Goal: Register for event/course

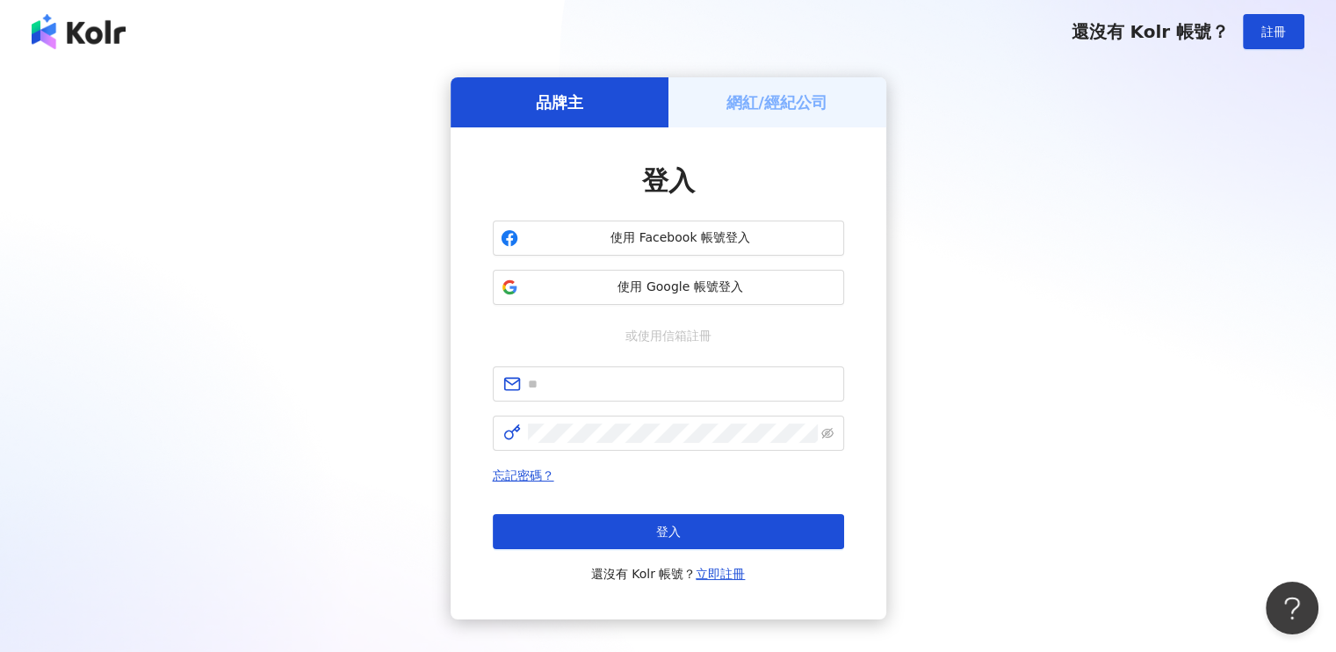
click at [798, 99] on h5 "網紅/經紀公司" at bounding box center [776, 102] width 101 height 22
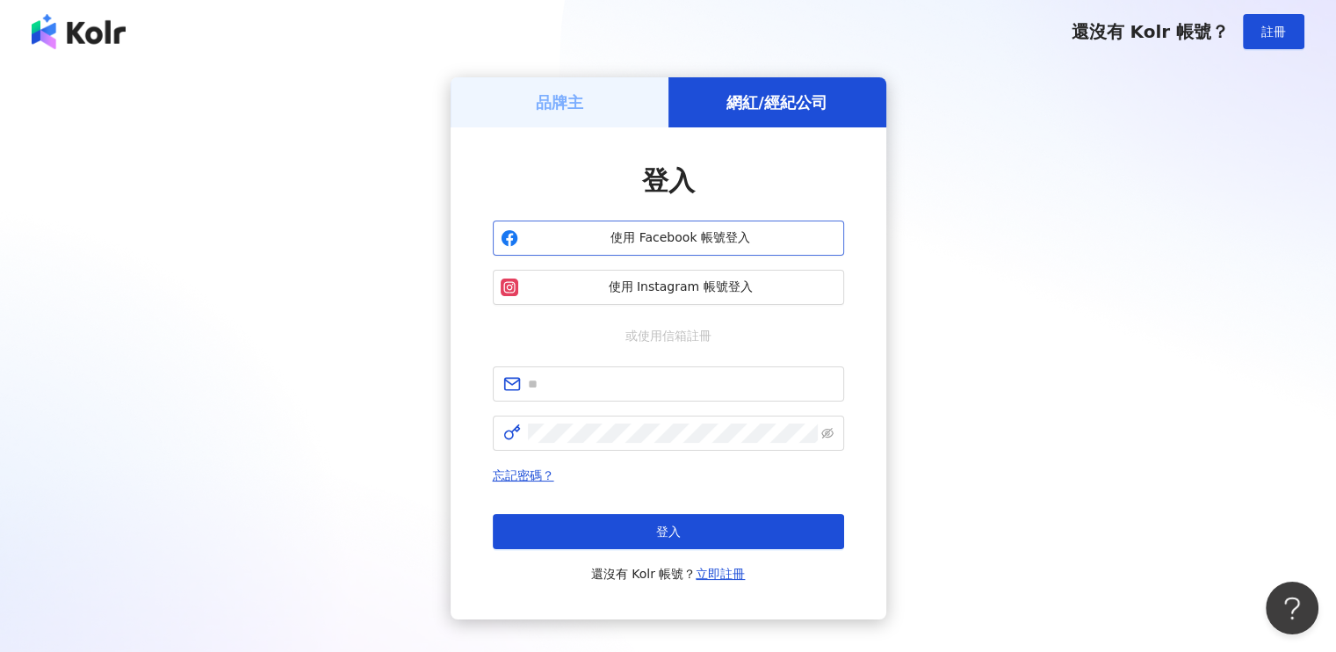
click at [659, 249] on button "使用 Facebook 帳號登入" at bounding box center [668, 237] width 351 height 35
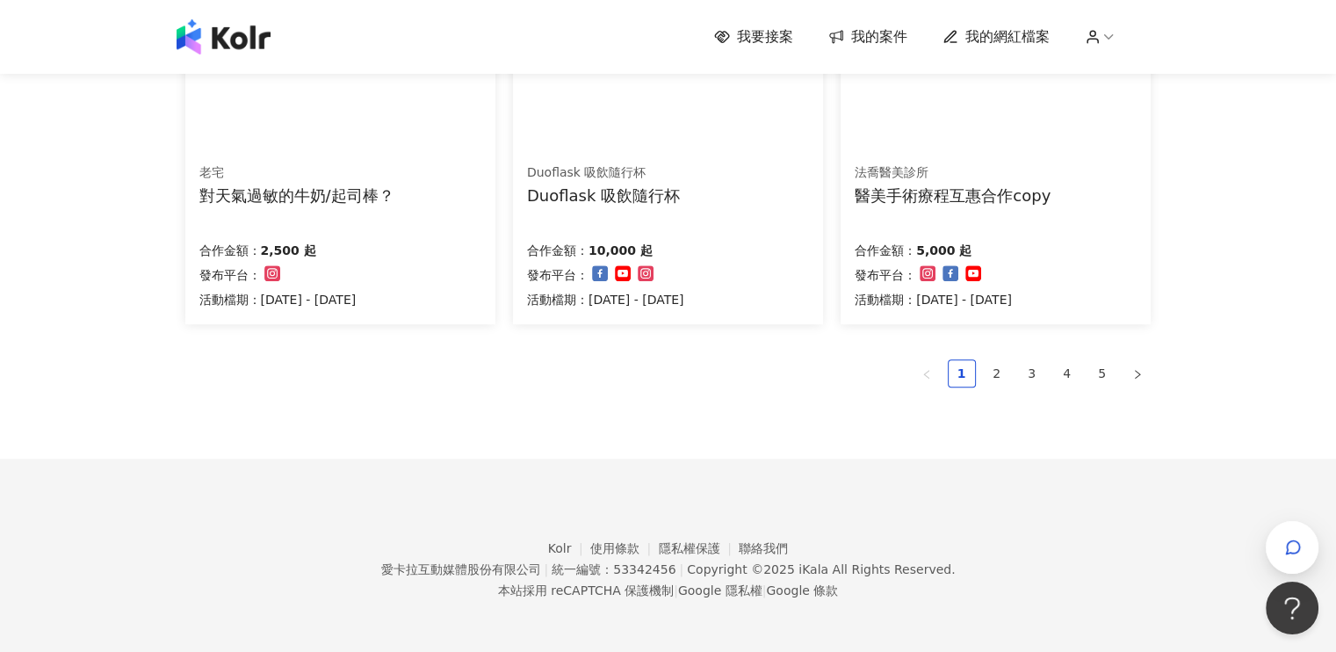
scroll to position [1224, 0]
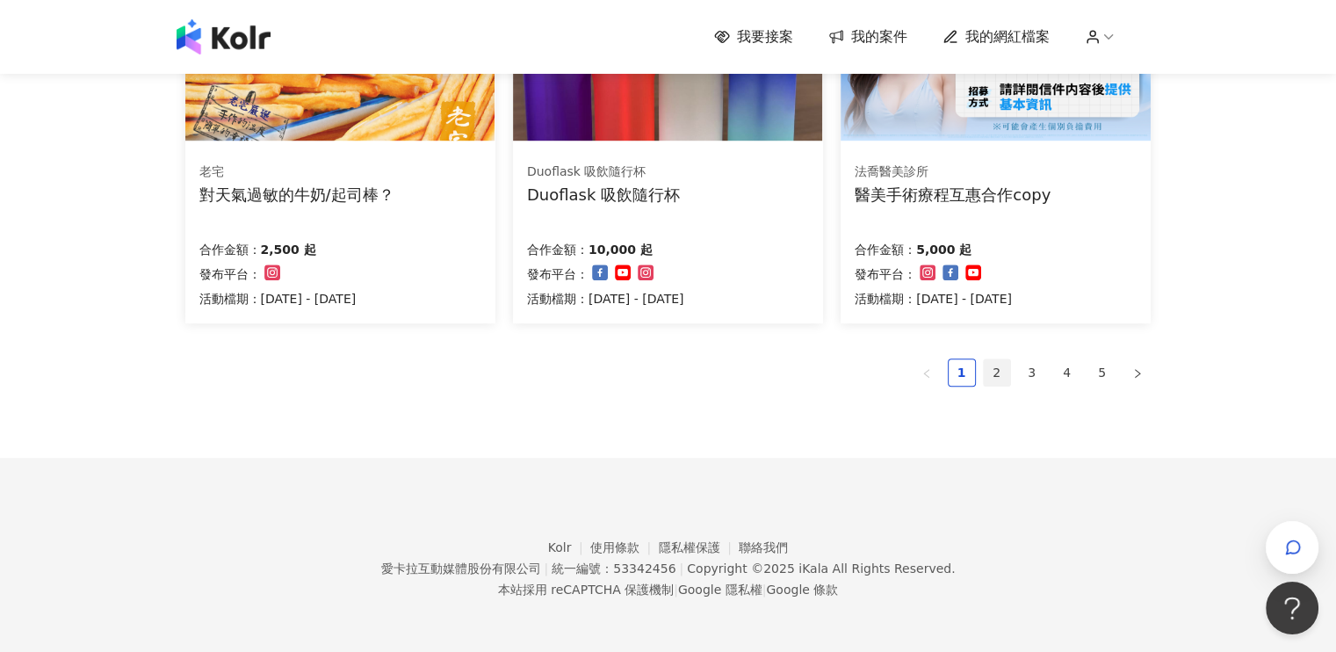
click at [1003, 372] on link "2" at bounding box center [997, 372] width 26 height 26
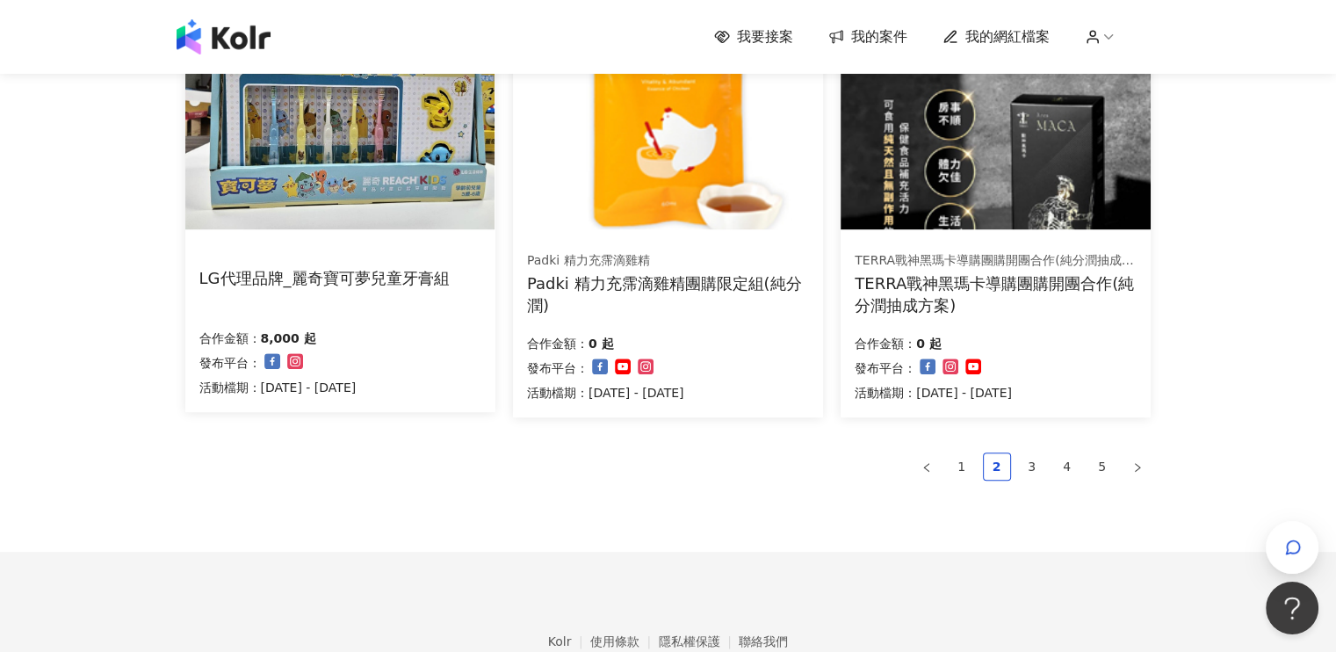
scroll to position [1142, 0]
click at [1037, 462] on link "3" at bounding box center [1032, 465] width 26 height 26
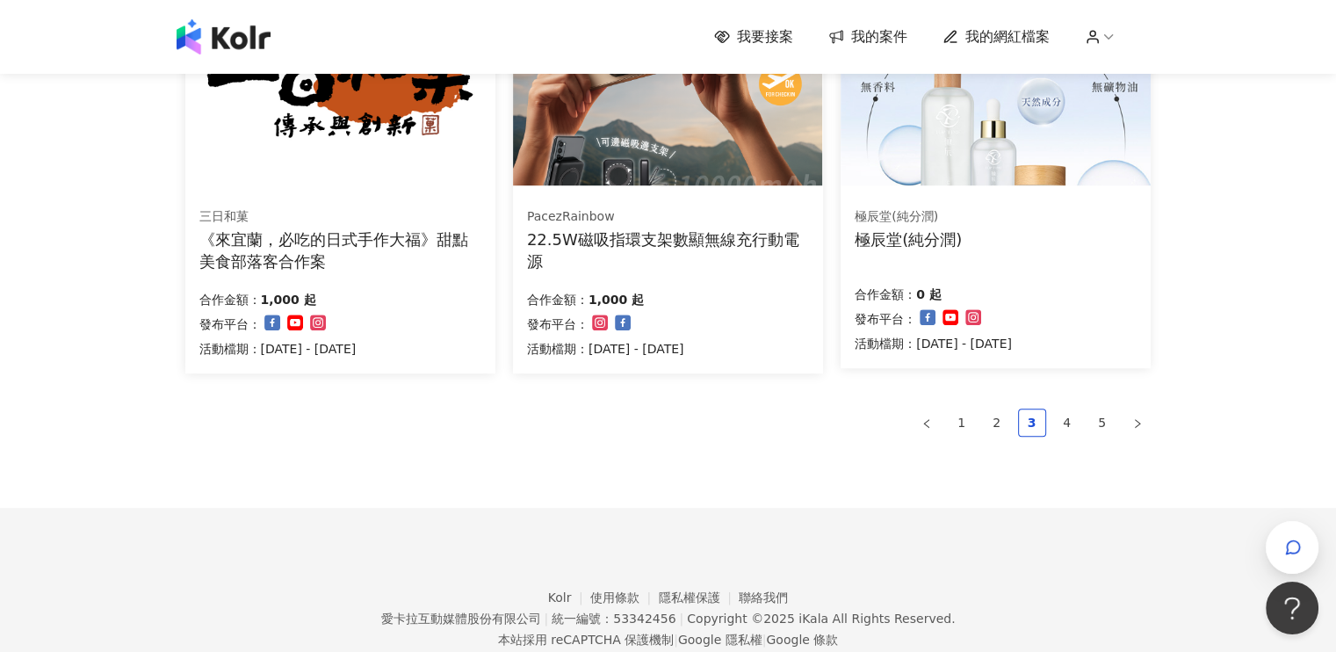
scroll to position [1230, 0]
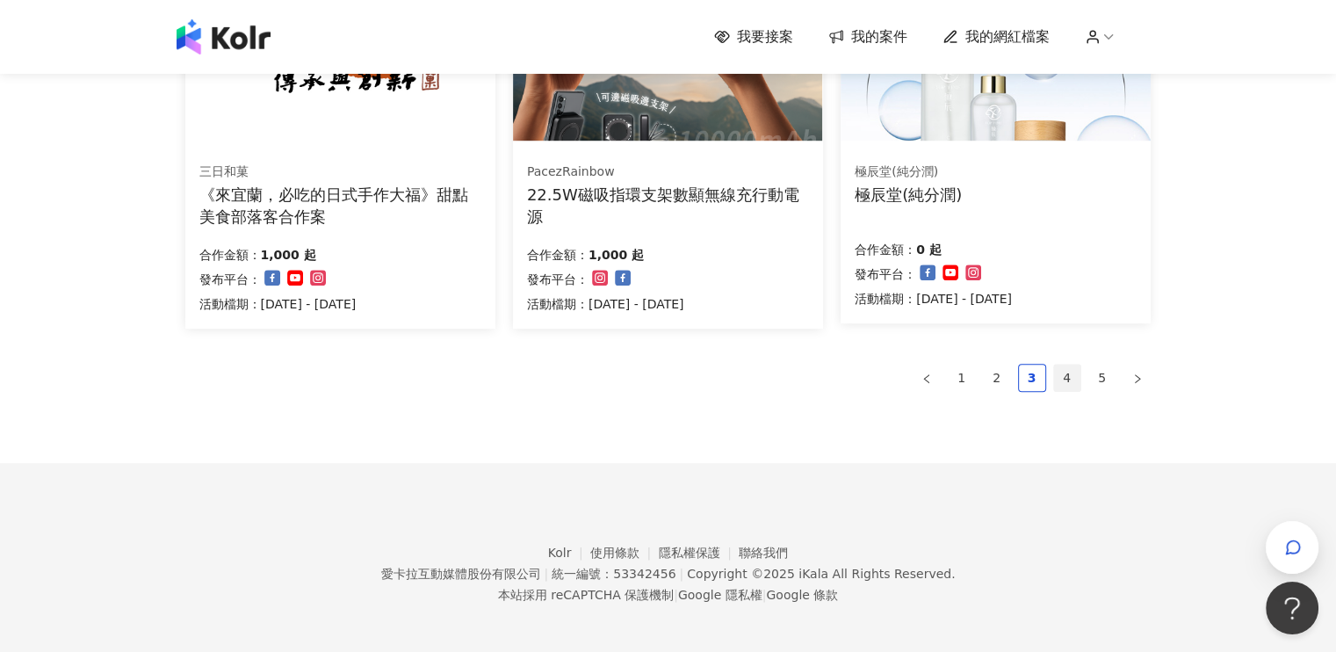
click at [1065, 379] on link "4" at bounding box center [1067, 378] width 26 height 26
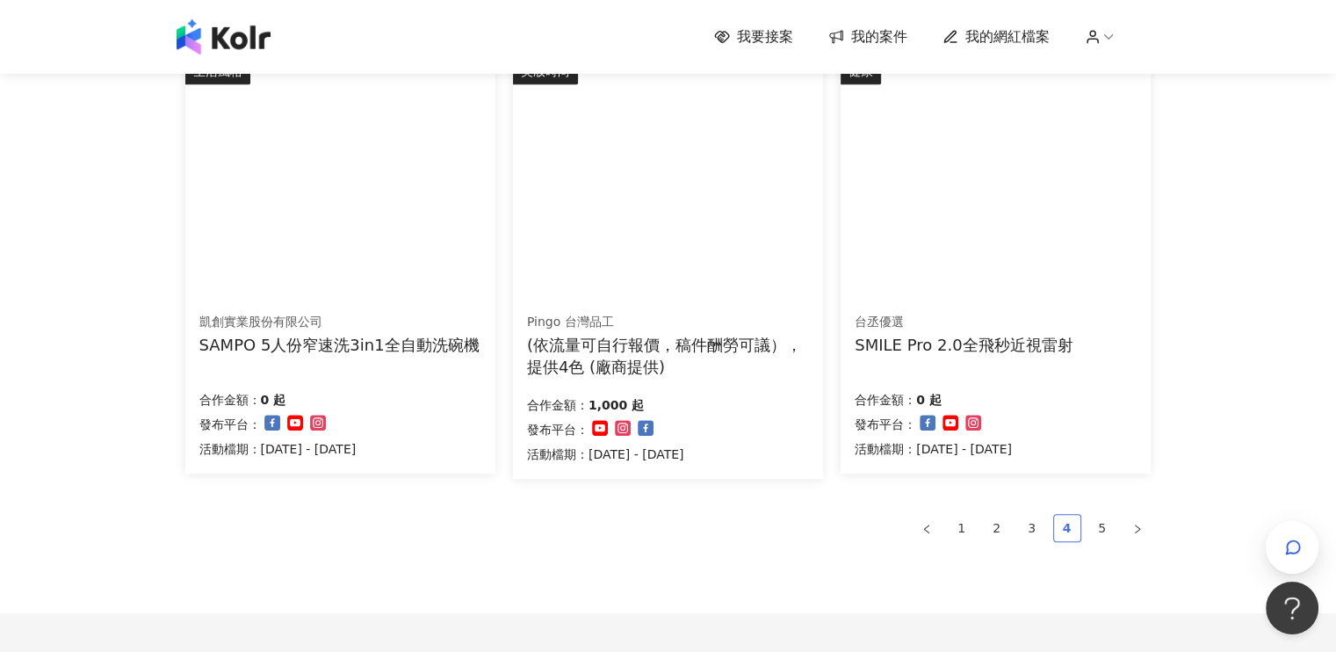
scroll to position [1142, 0]
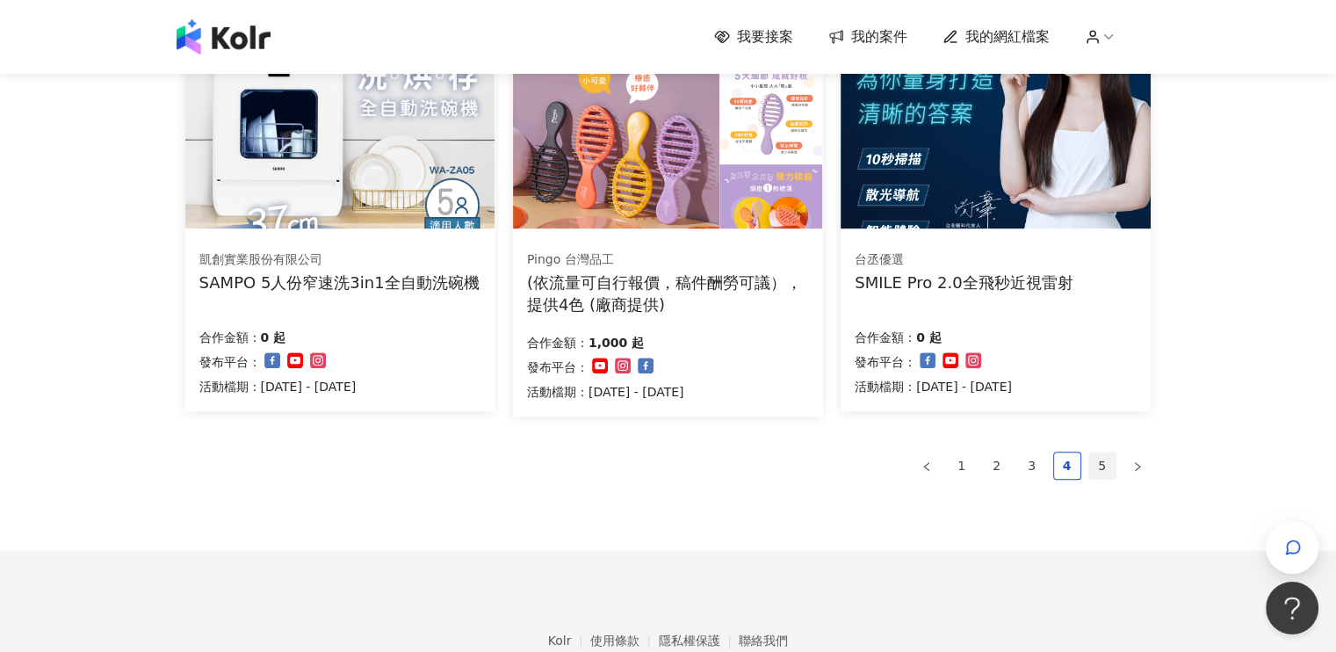
click at [1108, 459] on link "5" at bounding box center [1102, 465] width 26 height 26
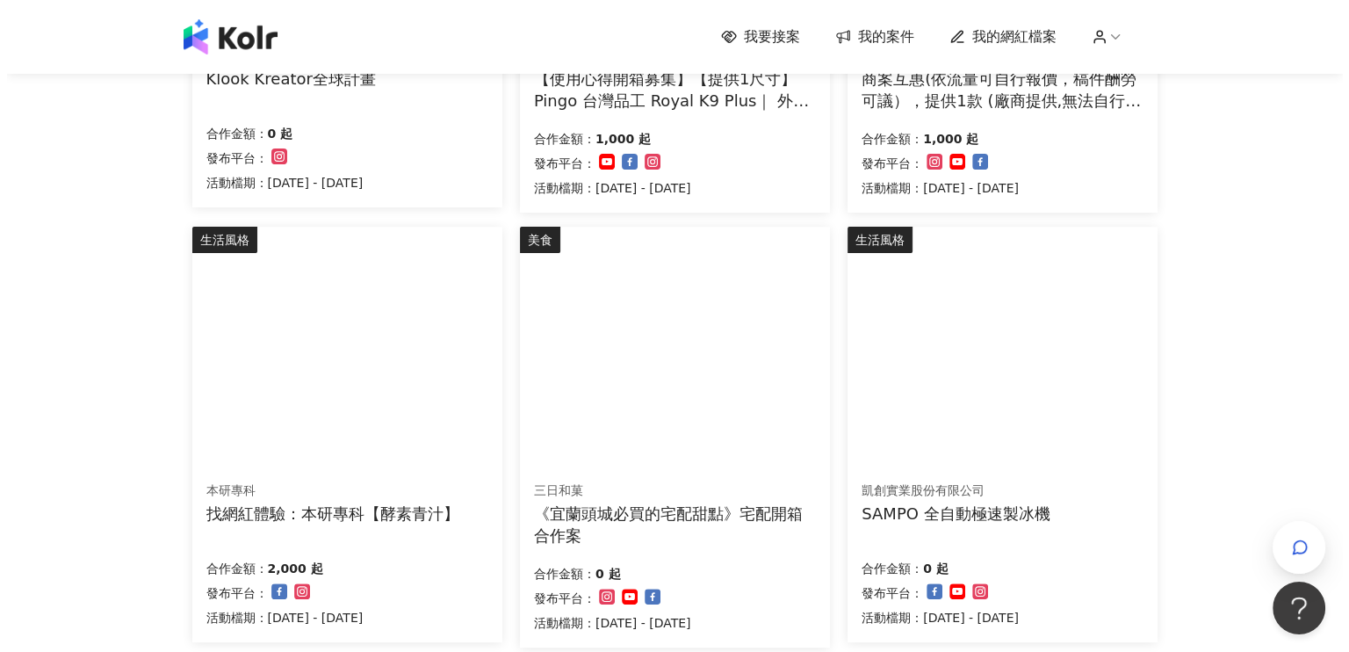
scroll to position [615, 0]
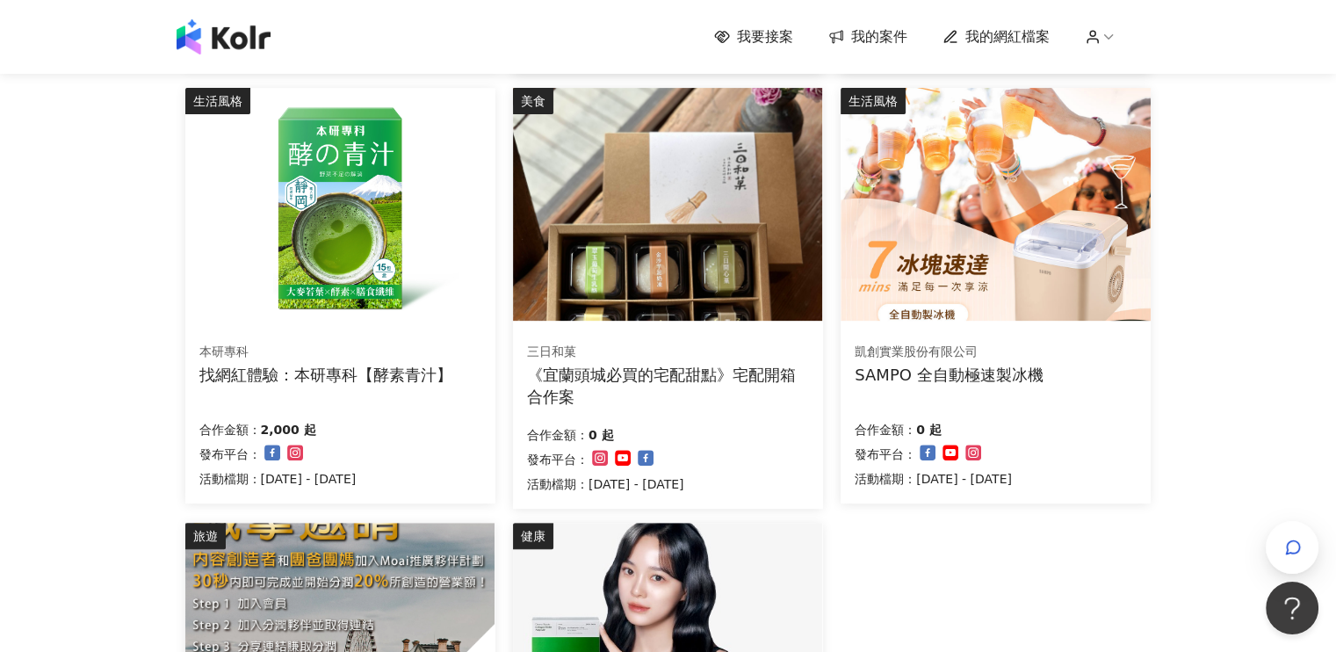
click at [682, 300] on img at bounding box center [667, 204] width 309 height 233
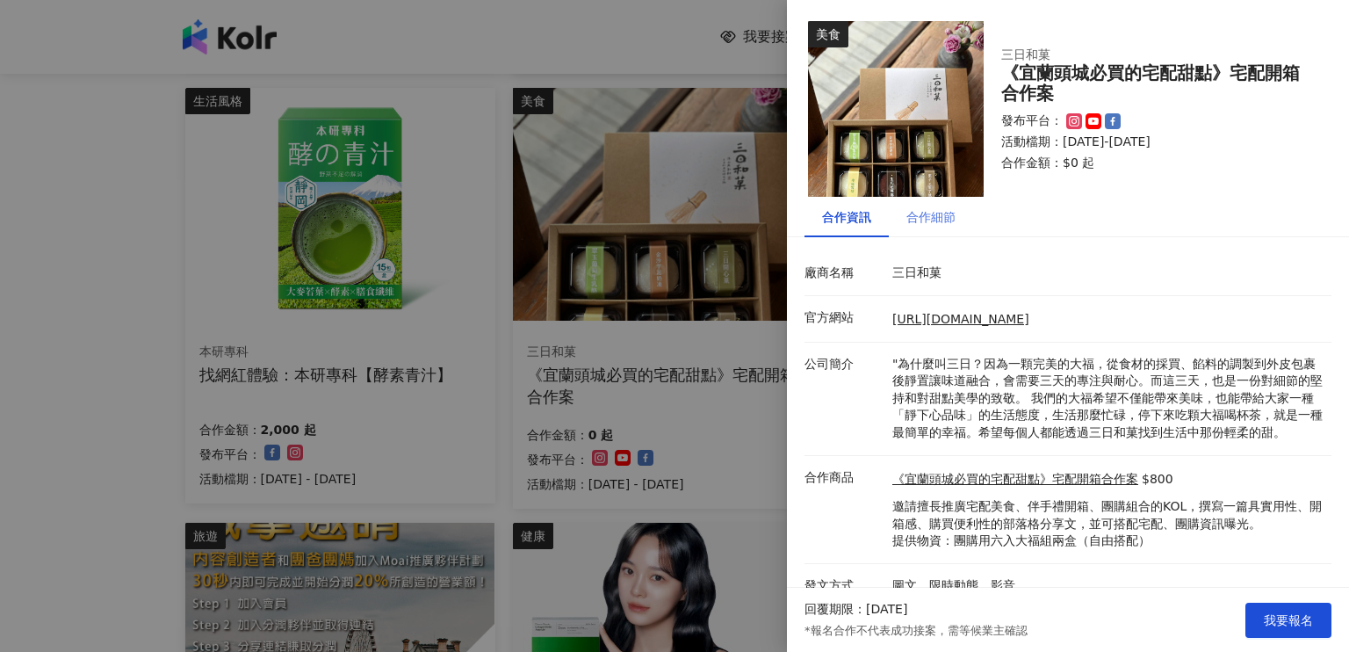
click at [924, 229] on div "合作細節" at bounding box center [931, 217] width 84 height 40
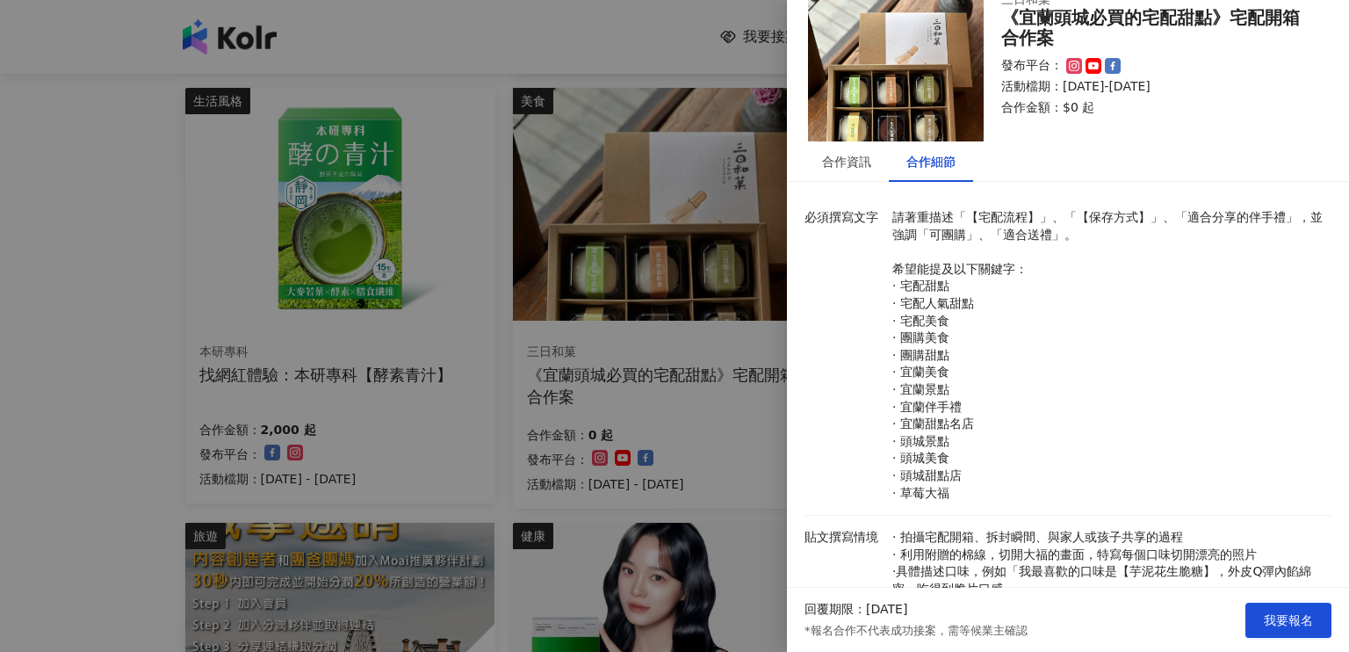
scroll to position [0, 0]
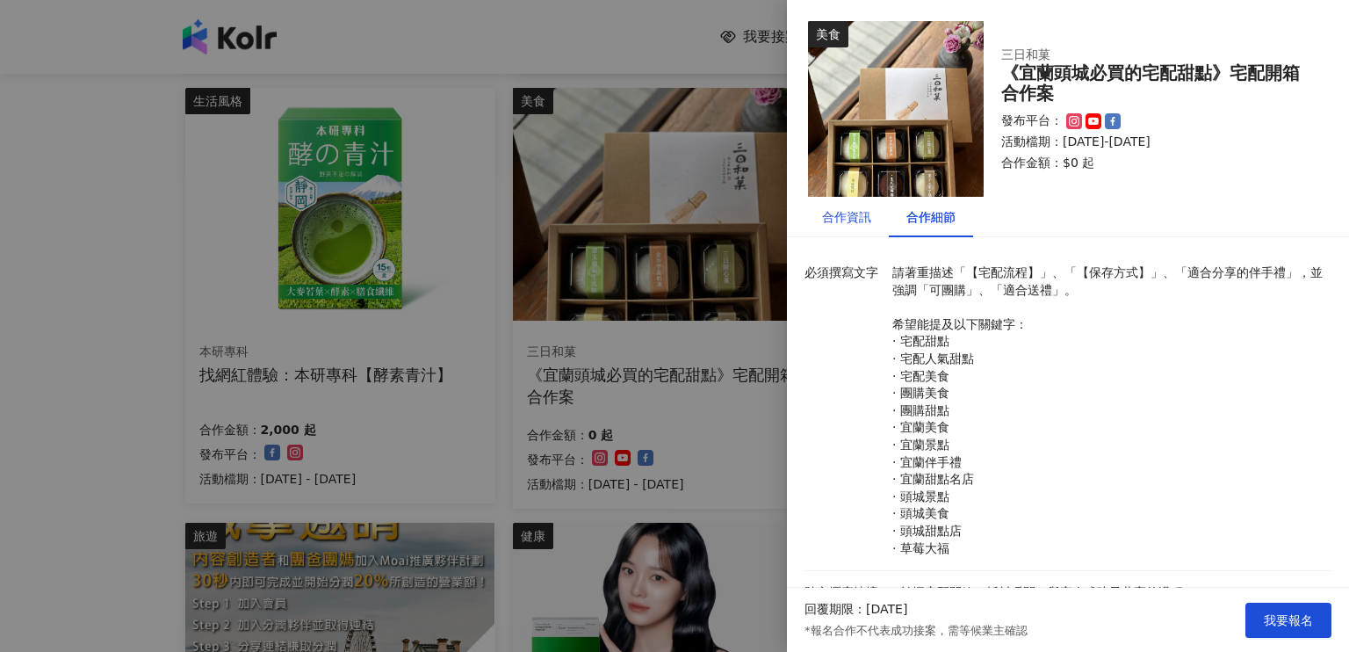
click at [856, 217] on div "合作資訊" at bounding box center [846, 216] width 49 height 19
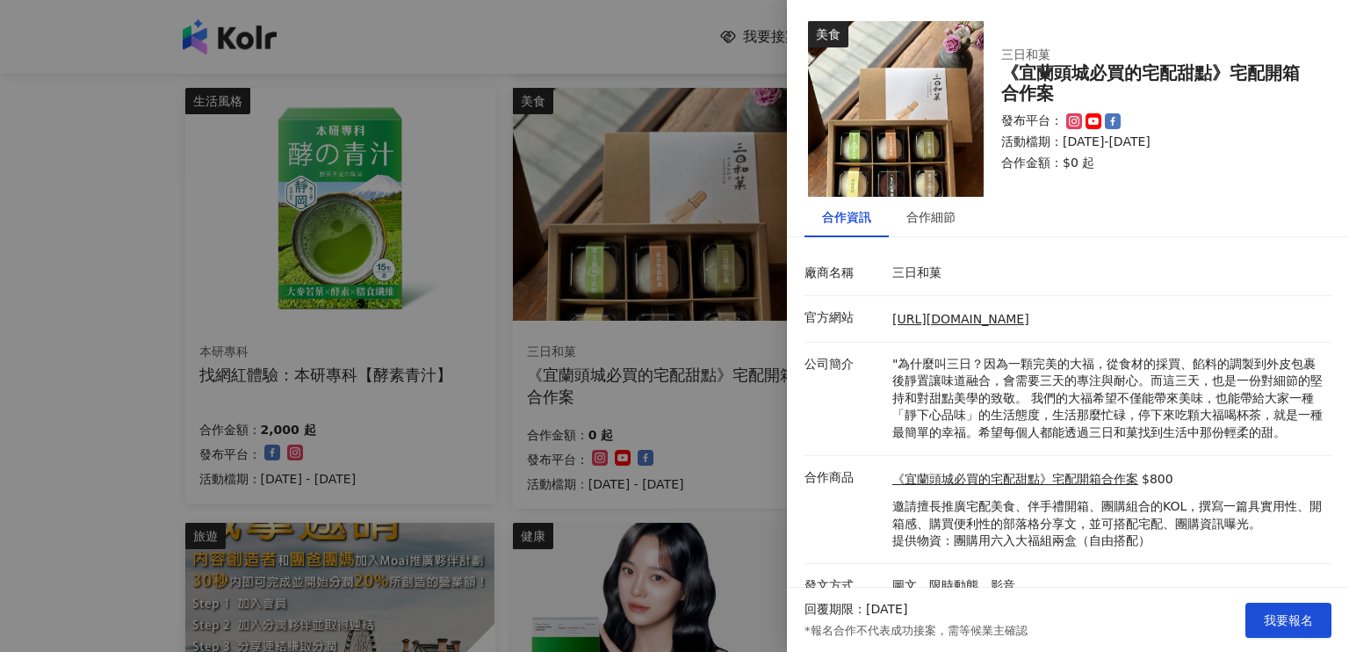
scroll to position [35, 0]
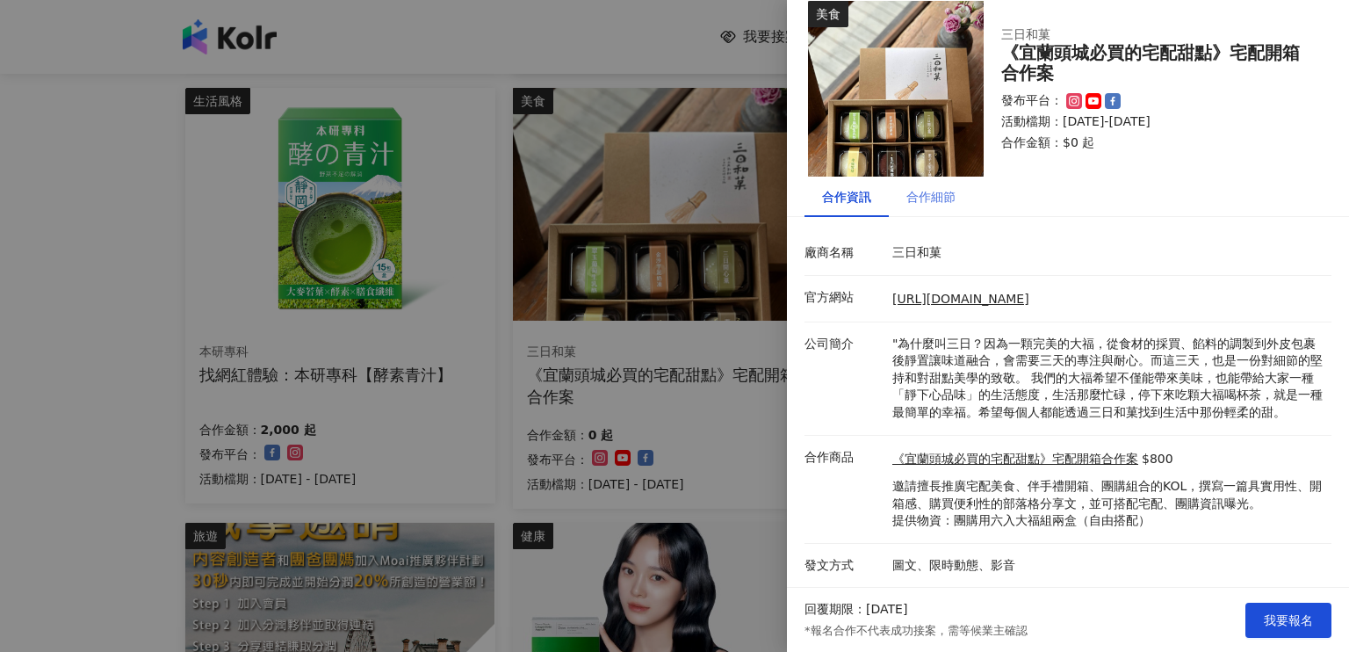
click at [935, 177] on div "合作細節" at bounding box center [931, 197] width 84 height 40
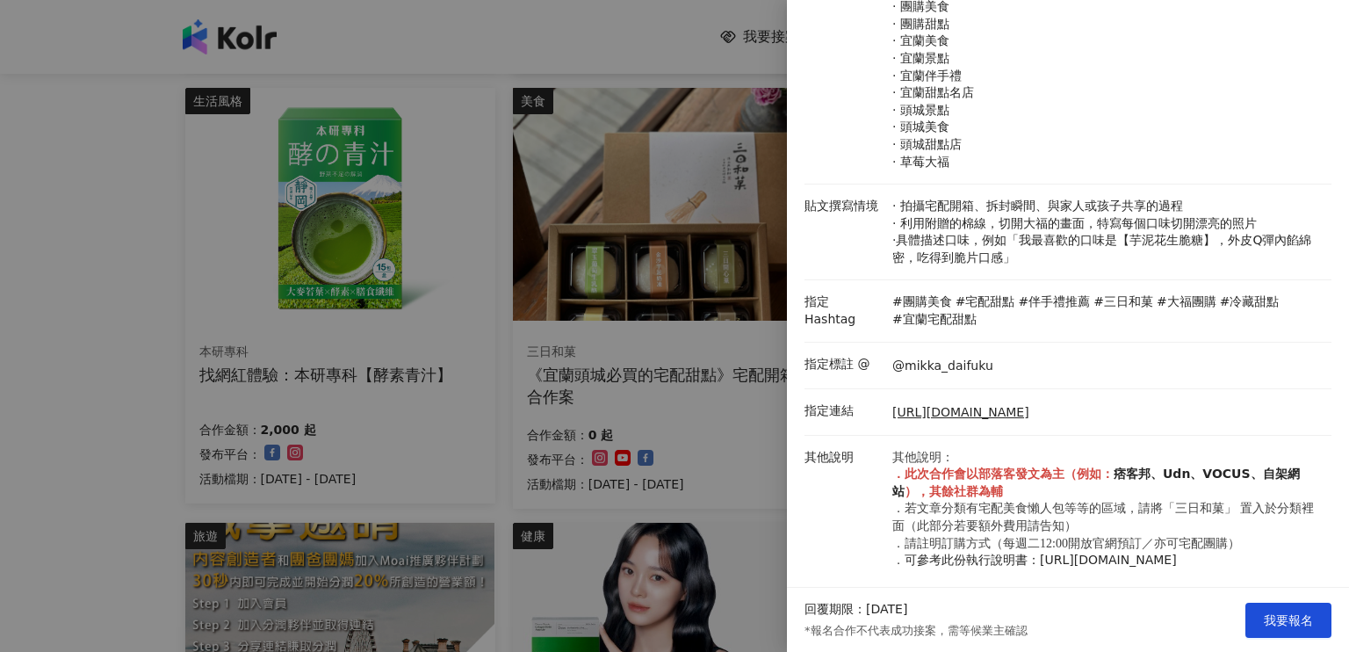
scroll to position [560, 0]
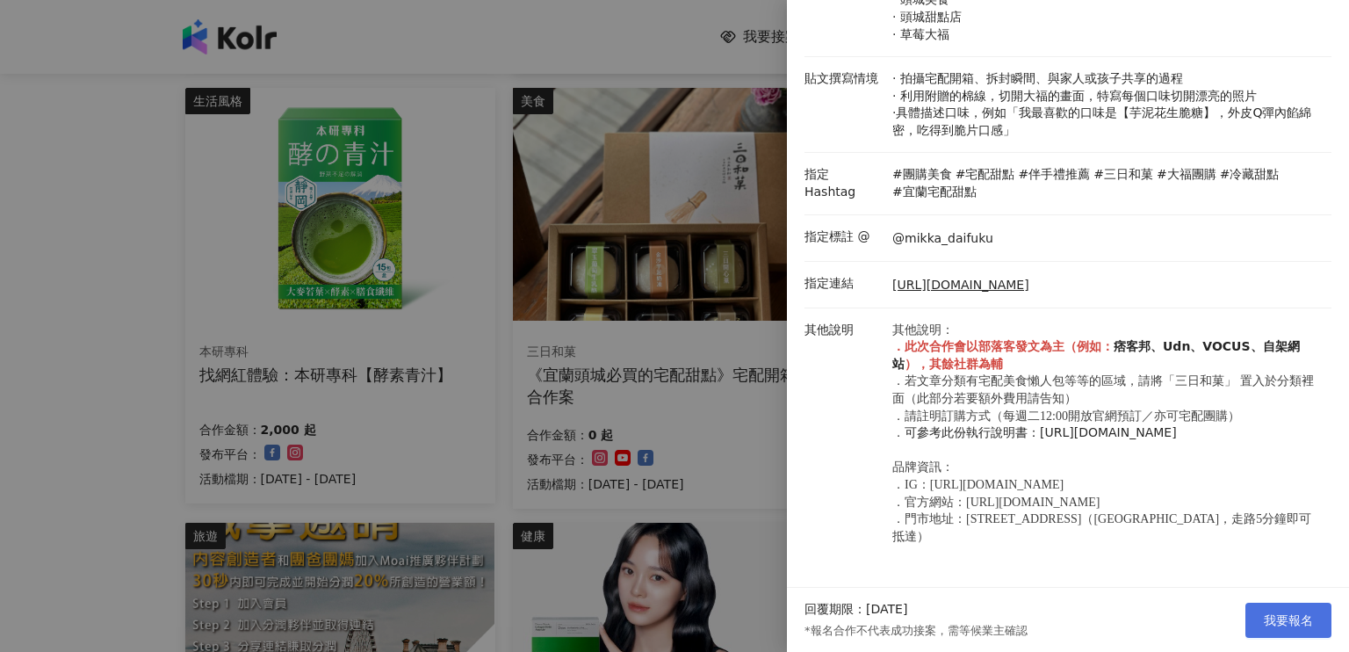
click at [1282, 615] on span "我要報名" at bounding box center [1288, 620] width 49 height 14
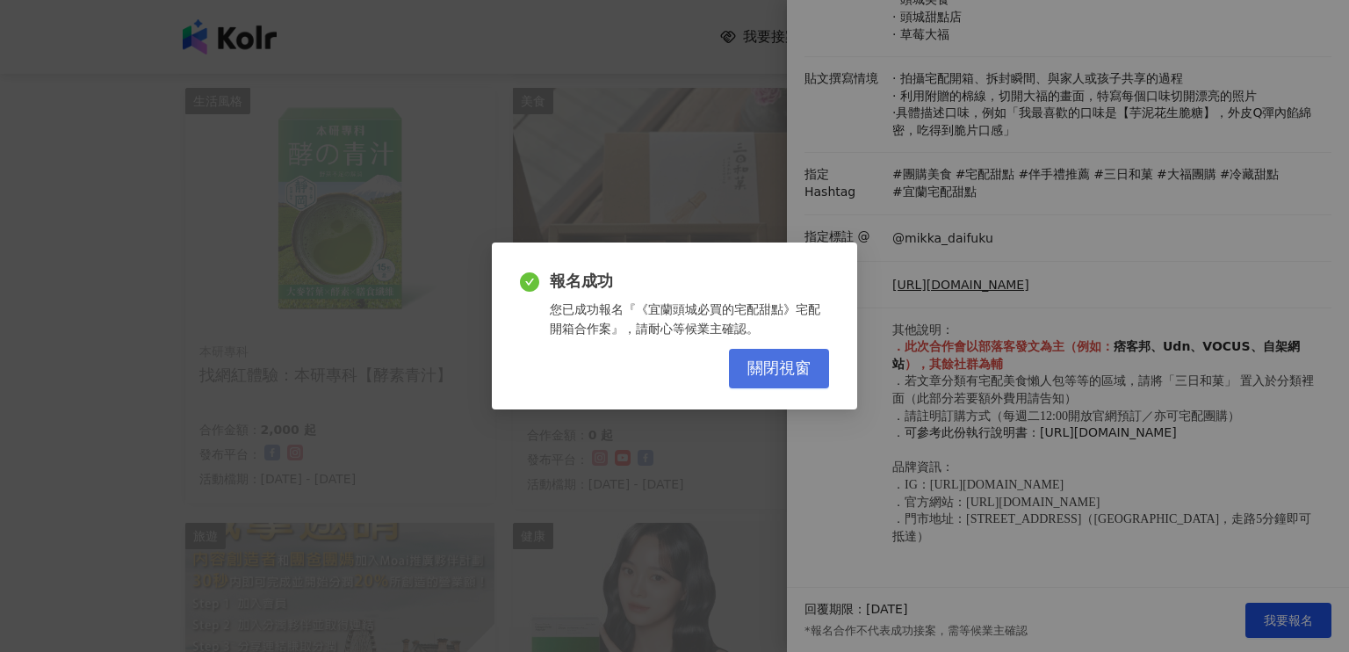
click at [812, 365] on button "關閉視窗" at bounding box center [779, 369] width 100 height 40
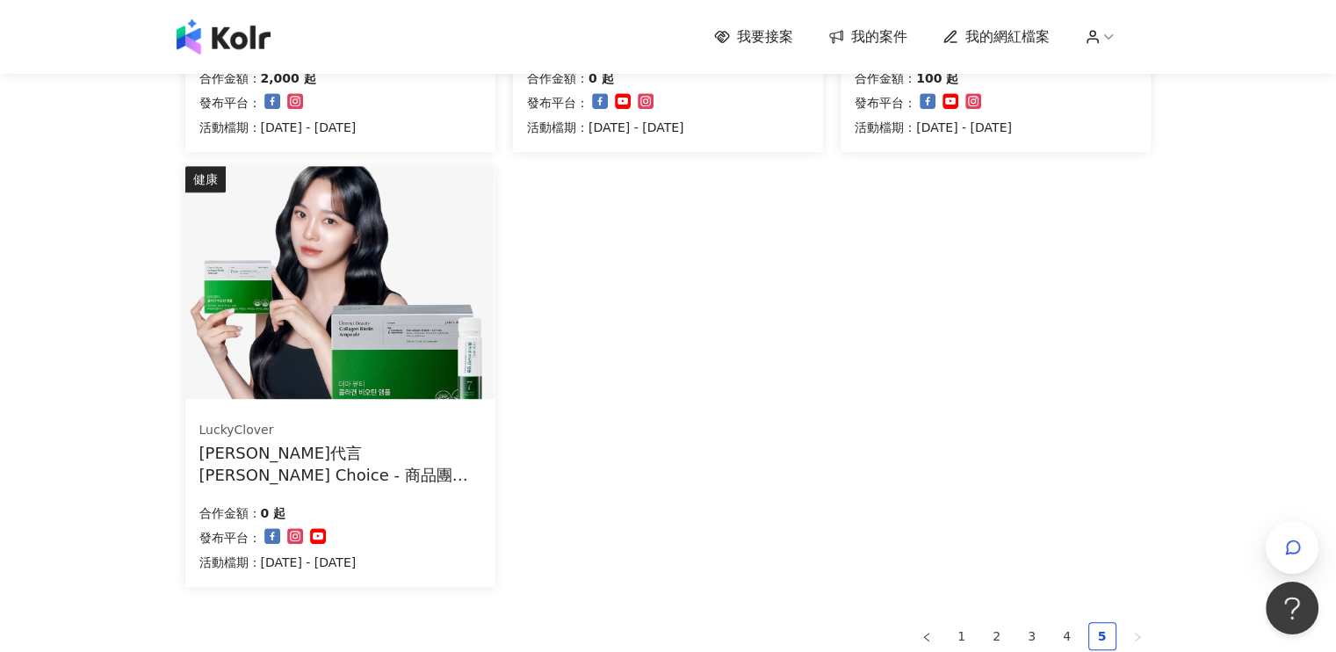
scroll to position [527, 0]
